Goal: Task Accomplishment & Management: Manage account settings

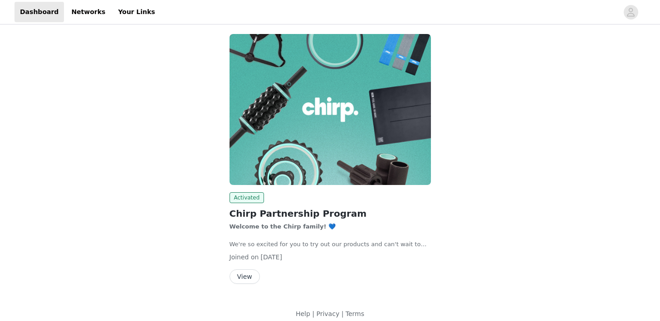
scroll to position [55, 0]
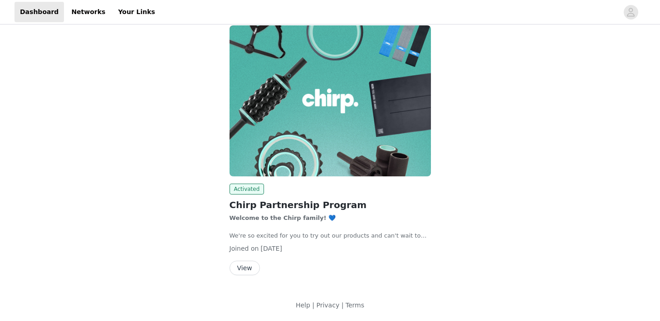
click at [245, 263] on button "View" at bounding box center [244, 268] width 30 height 15
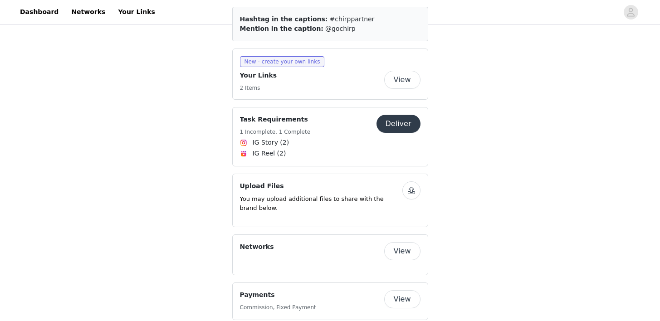
scroll to position [313, 0]
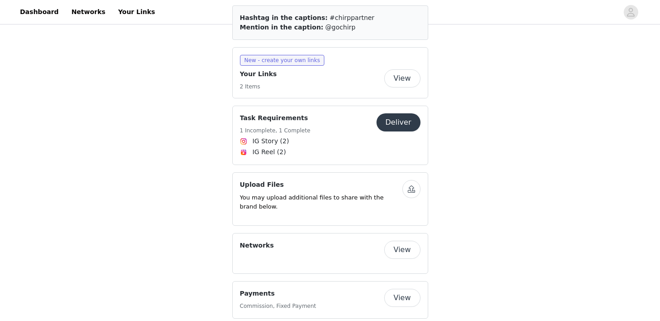
click at [405, 289] on button "View" at bounding box center [402, 298] width 36 height 18
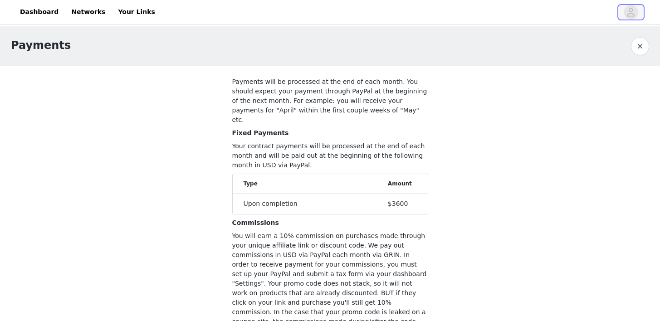
click at [638, 9] on button "button" at bounding box center [630, 12] width 25 height 15
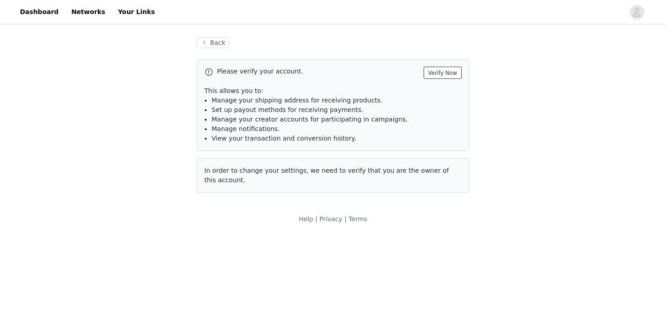
click at [449, 77] on button "Verify Now" at bounding box center [443, 73] width 38 height 12
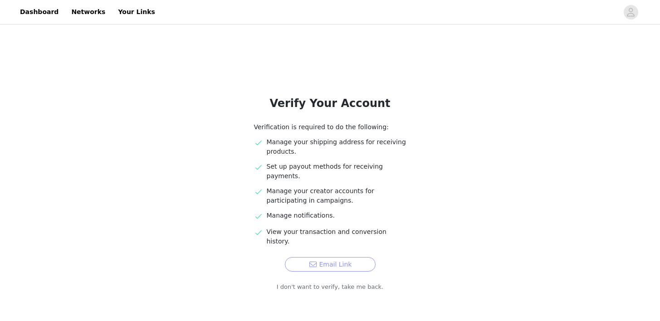
click at [365, 257] on button "Email Link" at bounding box center [330, 264] width 91 height 15
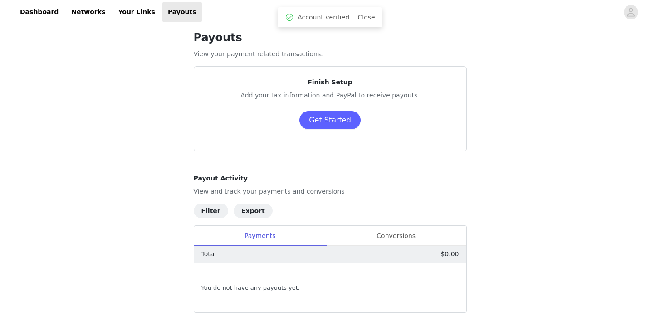
scroll to position [10, 0]
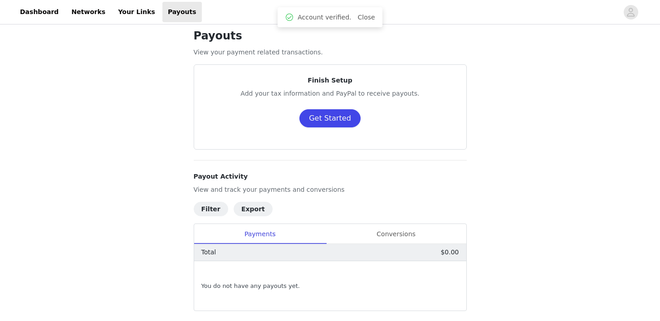
click at [336, 121] on button "Get Started" at bounding box center [329, 118] width 61 height 18
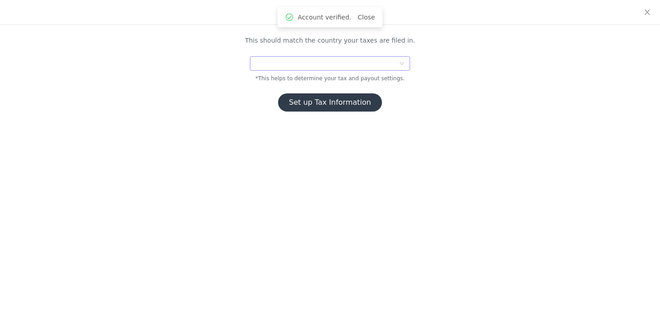
click at [325, 59] on div at bounding box center [326, 64] width 143 height 14
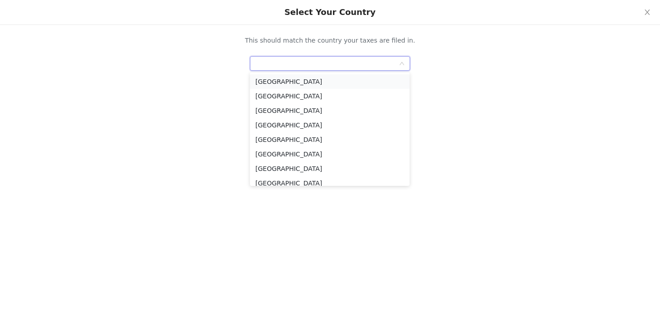
click at [321, 84] on li "[GEOGRAPHIC_DATA]" at bounding box center [330, 81] width 160 height 15
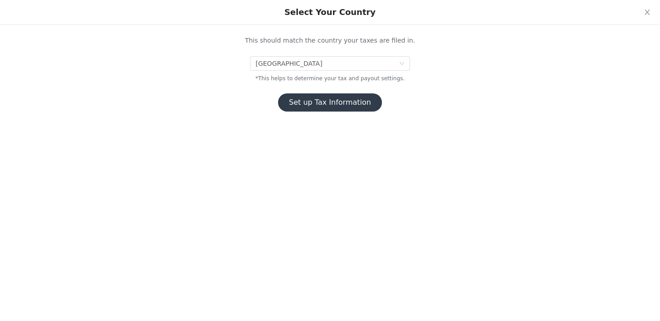
click at [336, 105] on button "Set up Tax Information" at bounding box center [330, 102] width 104 height 18
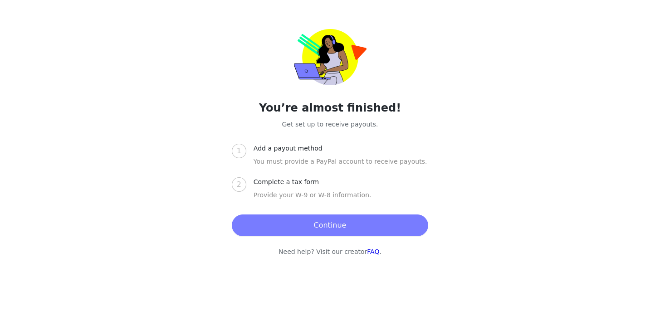
click at [345, 228] on button "Continue" at bounding box center [330, 225] width 196 height 22
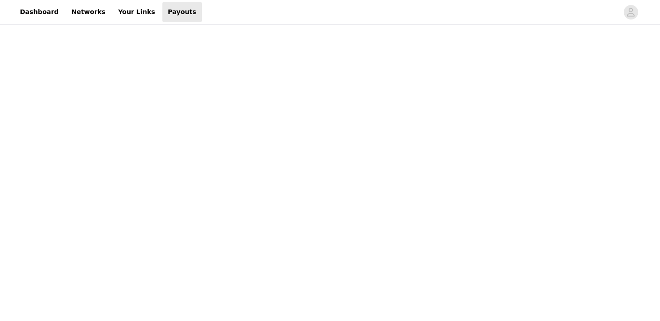
scroll to position [131, 0]
click at [161, 214] on div "Payouts View your payment related transactions. Payout Activity View and track …" at bounding box center [330, 259] width 660 height 728
click at [141, 219] on div "Payouts View your payment related transactions. Payout Activity View and track …" at bounding box center [330, 204] width 660 height 728
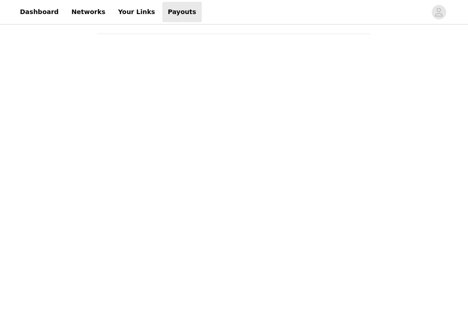
scroll to position [45, 0]
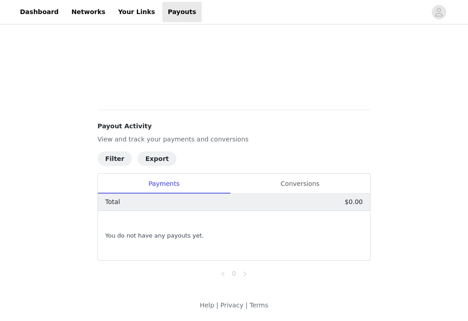
scroll to position [126, 0]
